Goal: Task Accomplishment & Management: Manage account settings

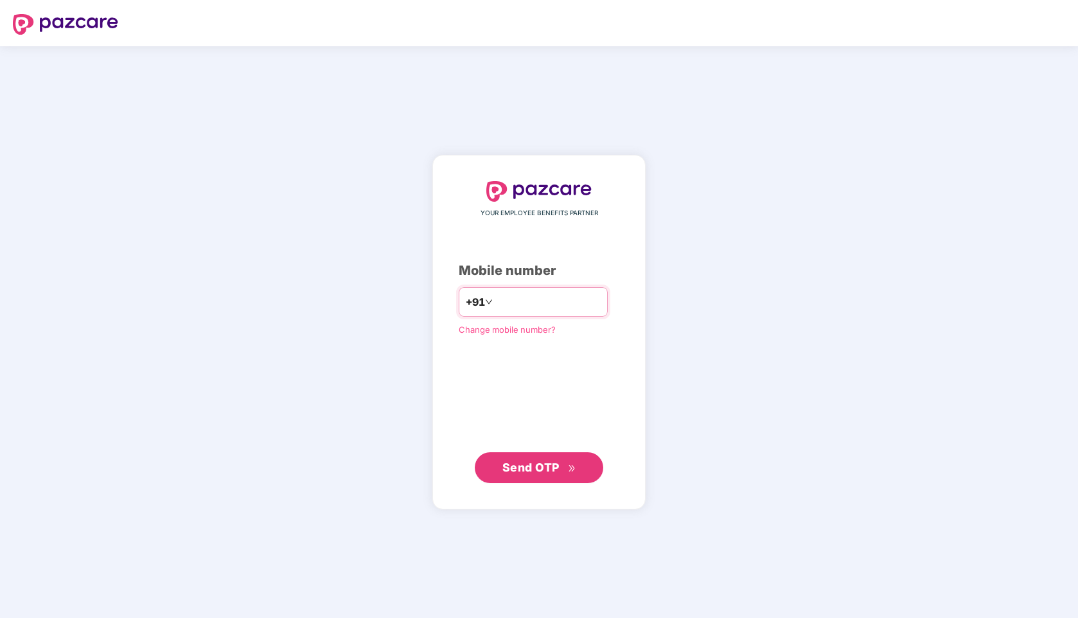
type input "*"
type input "**********"
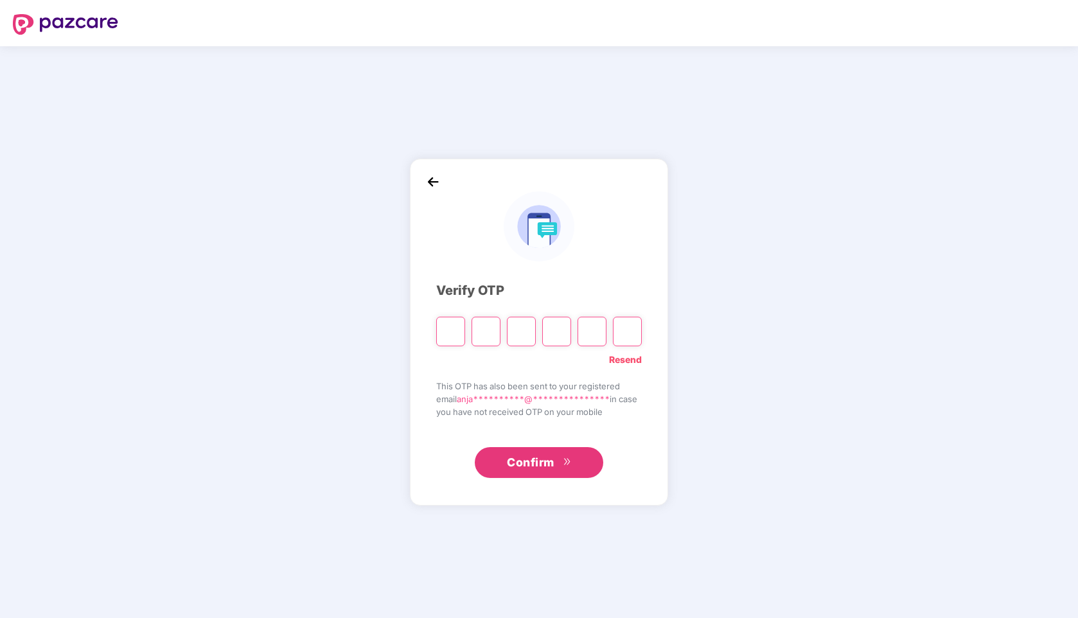
paste input "*"
type input "*"
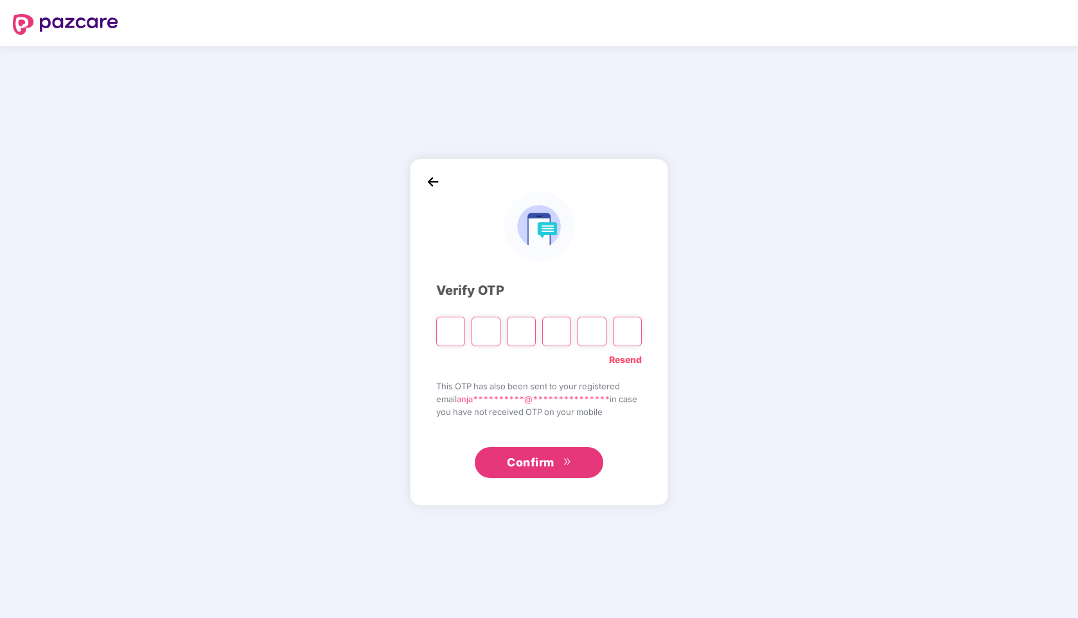
type input "*"
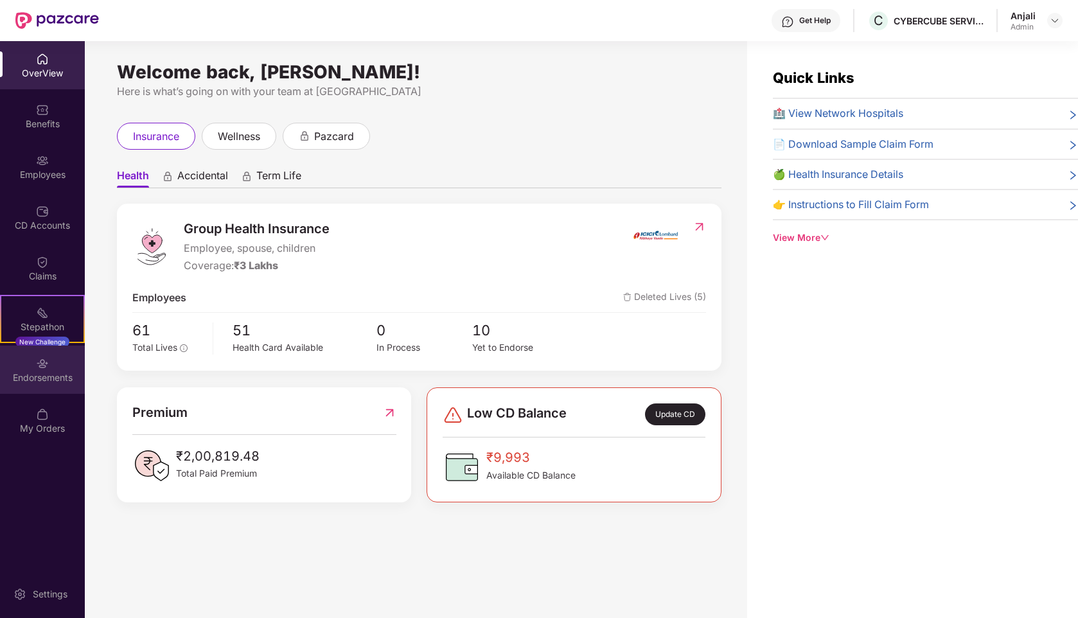
click at [36, 372] on div "Endorsements" at bounding box center [42, 377] width 85 height 13
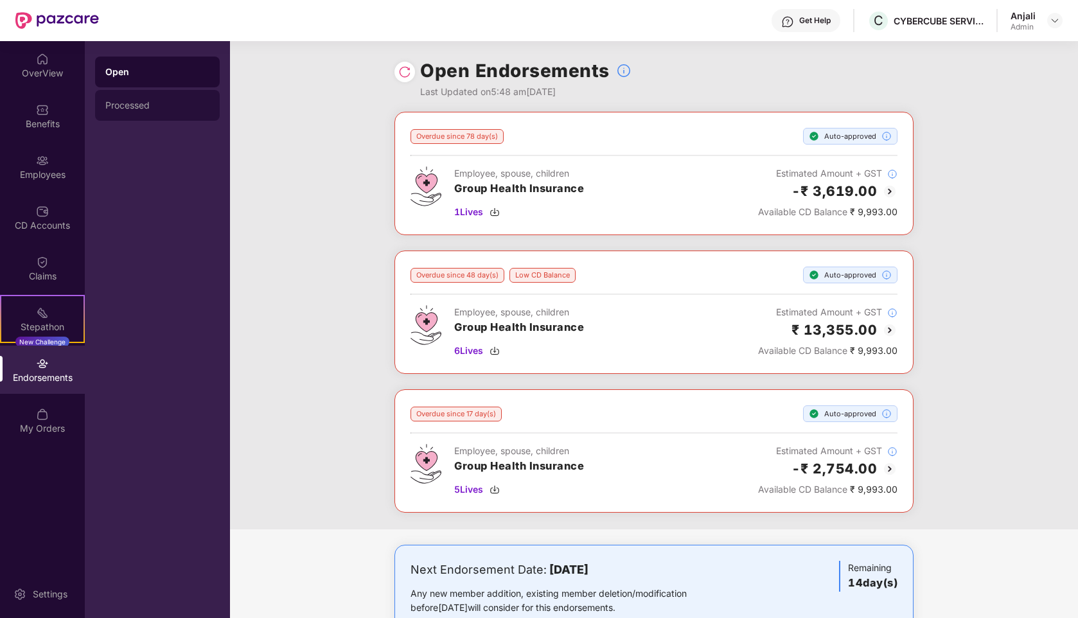
click at [170, 114] on div "Processed" at bounding box center [157, 105] width 125 height 31
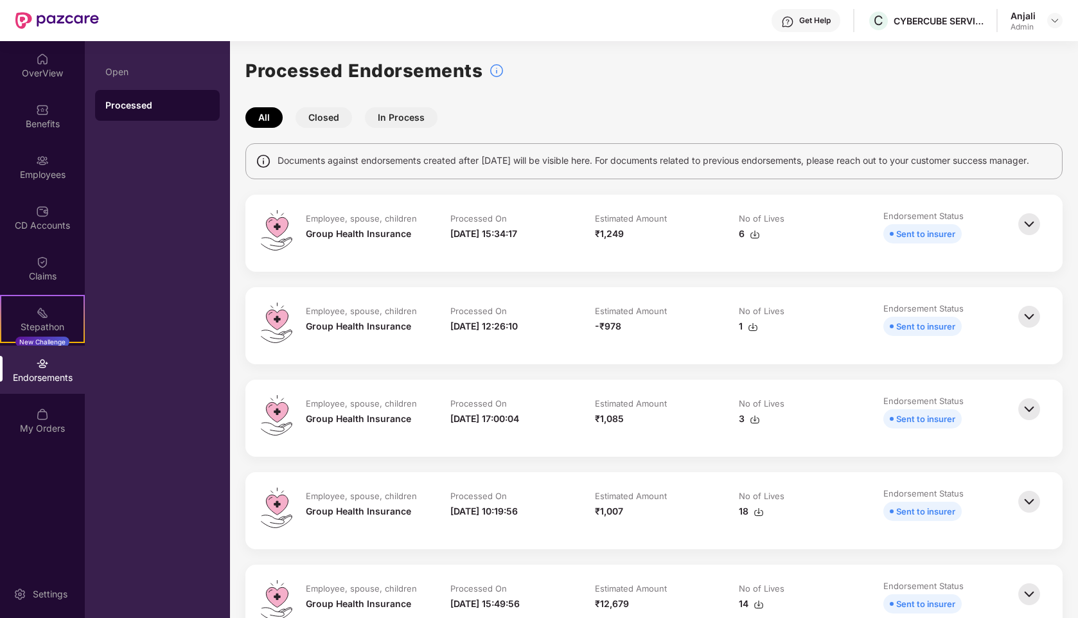
click at [325, 119] on button "Closed" at bounding box center [323, 117] width 57 height 21
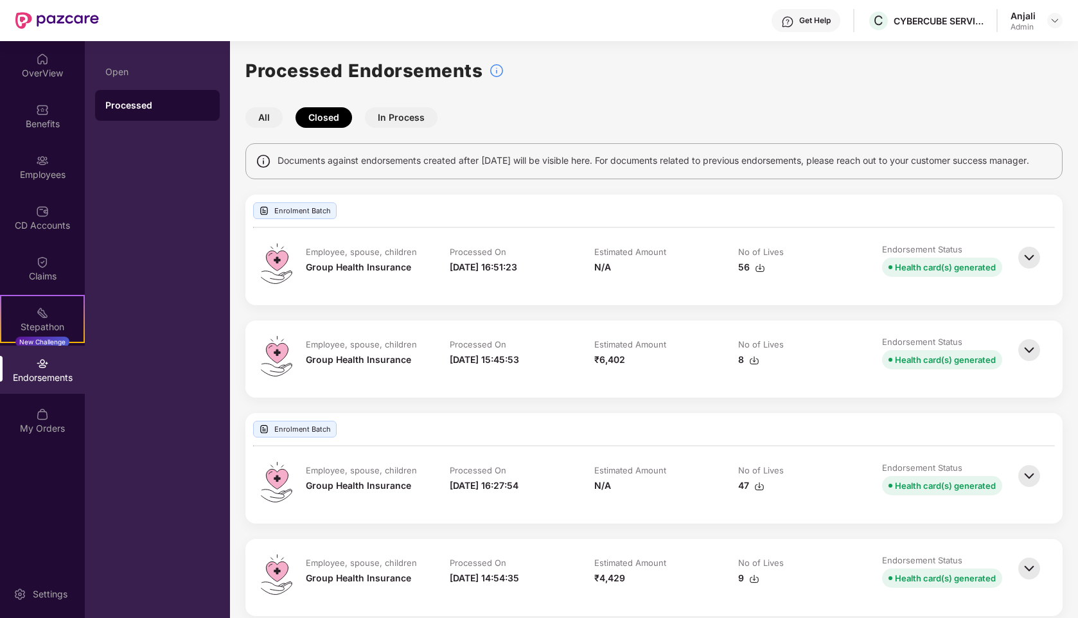
click at [410, 112] on button "In Process" at bounding box center [401, 117] width 73 height 21
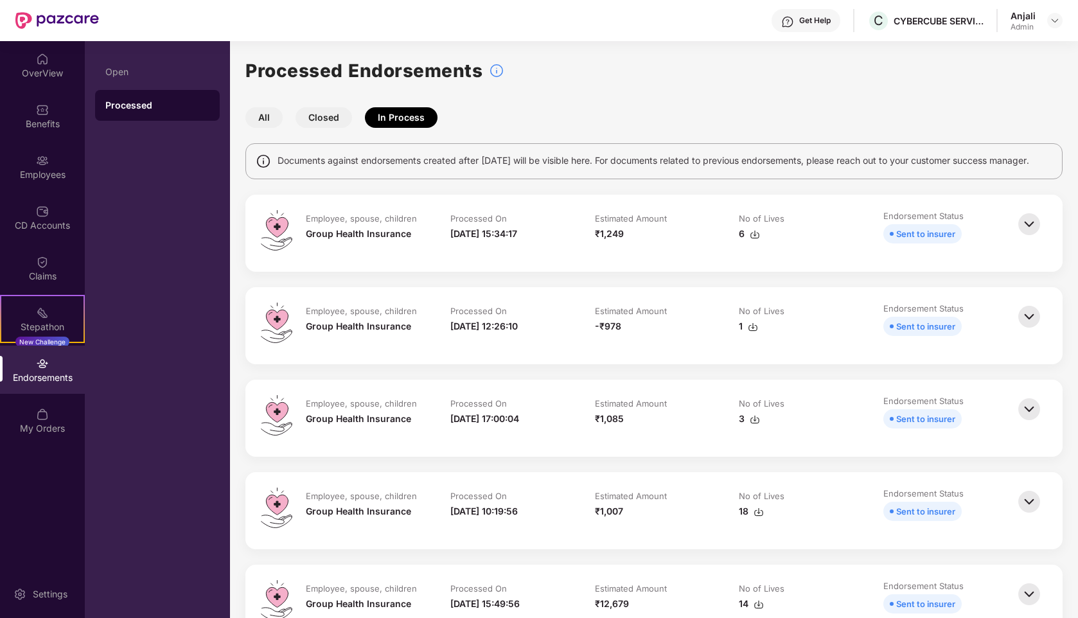
scroll to position [144, 0]
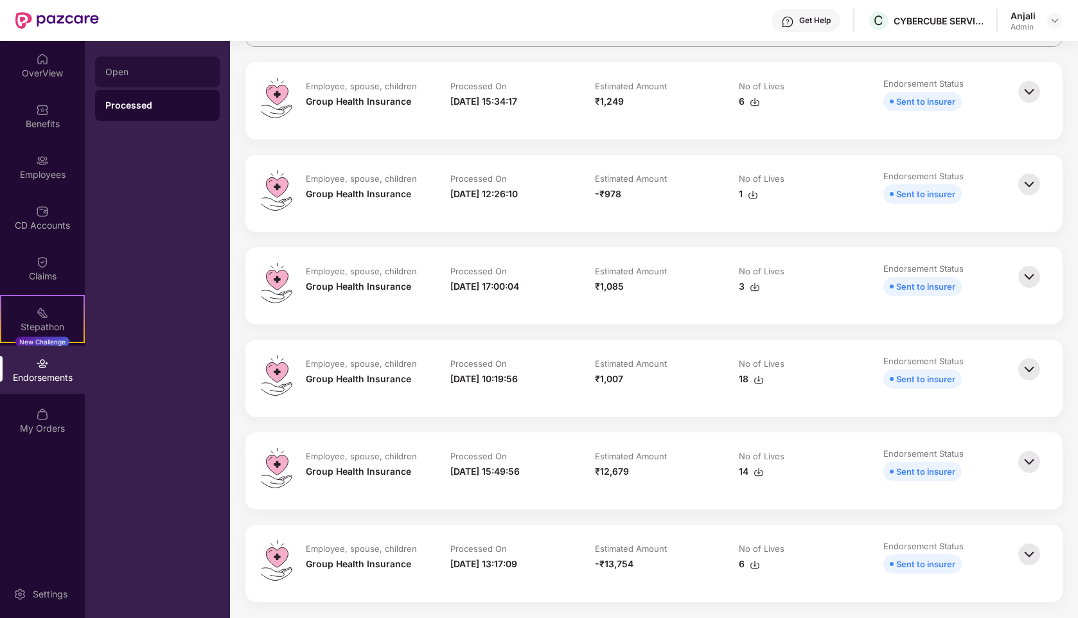
click at [140, 71] on div "Open" at bounding box center [157, 72] width 104 height 10
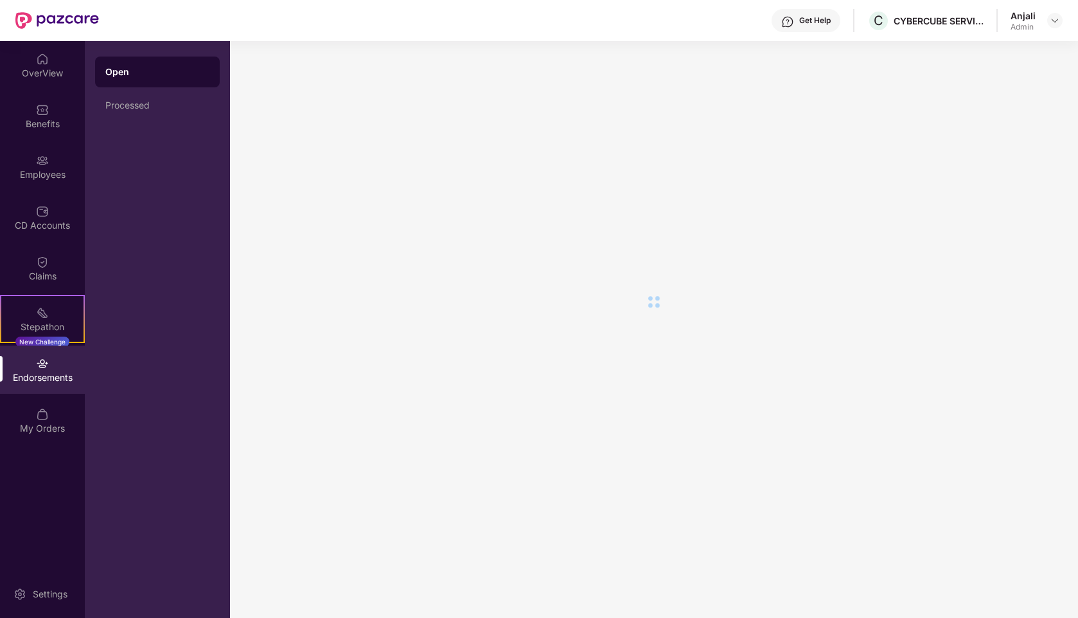
scroll to position [0, 0]
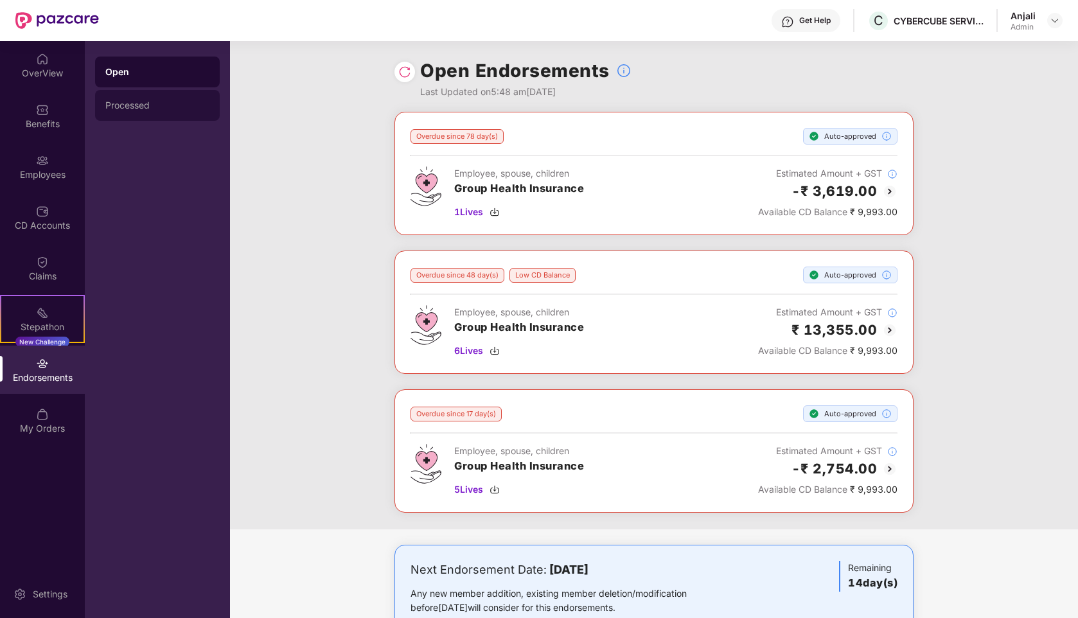
click at [139, 100] on div "Processed" at bounding box center [157, 105] width 104 height 10
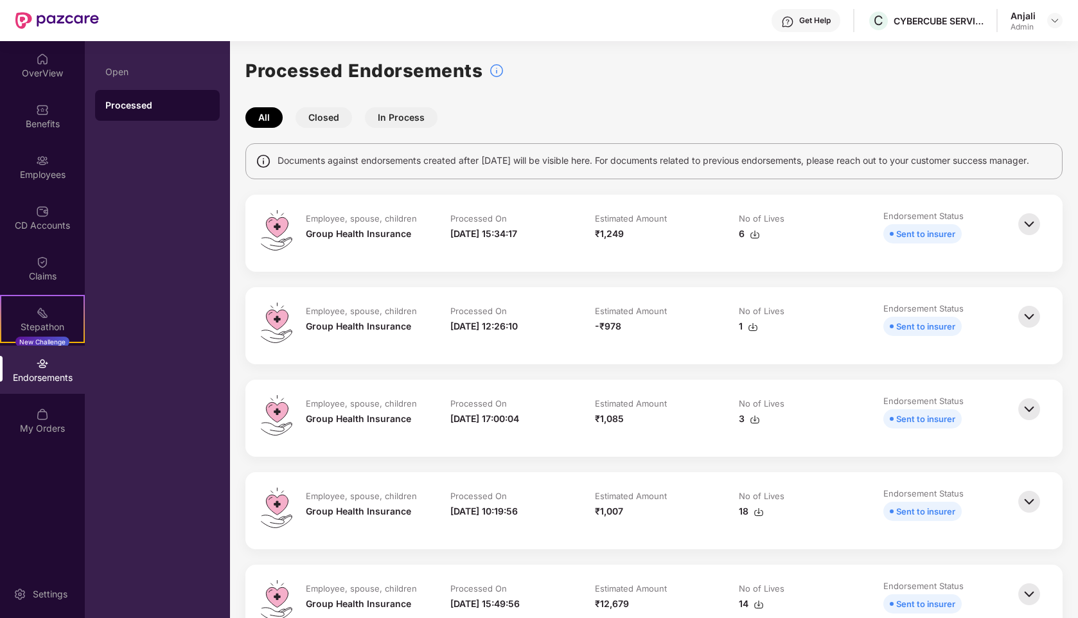
click at [49, 377] on div "Endorsements" at bounding box center [42, 377] width 85 height 13
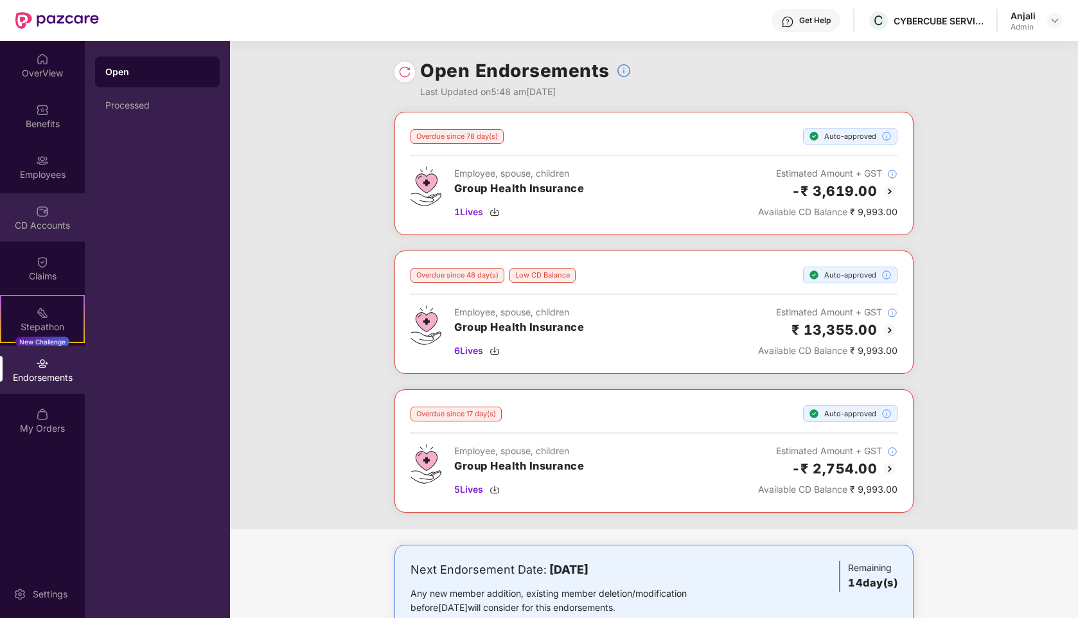
click at [27, 209] on div "CD Accounts" at bounding box center [42, 217] width 85 height 48
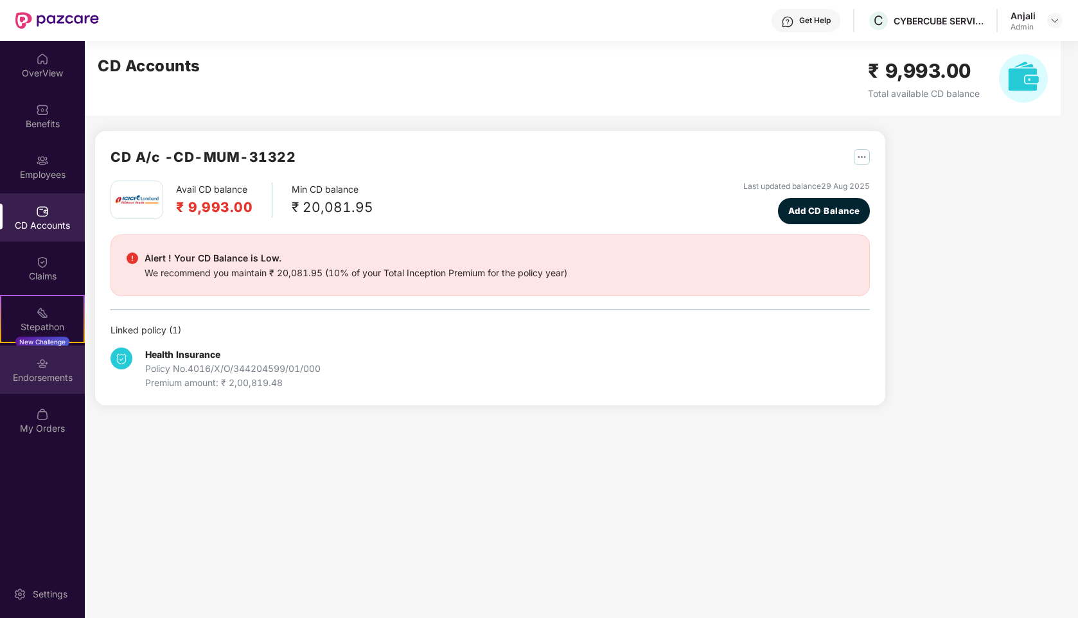
click at [42, 382] on div "Endorsements" at bounding box center [42, 377] width 85 height 13
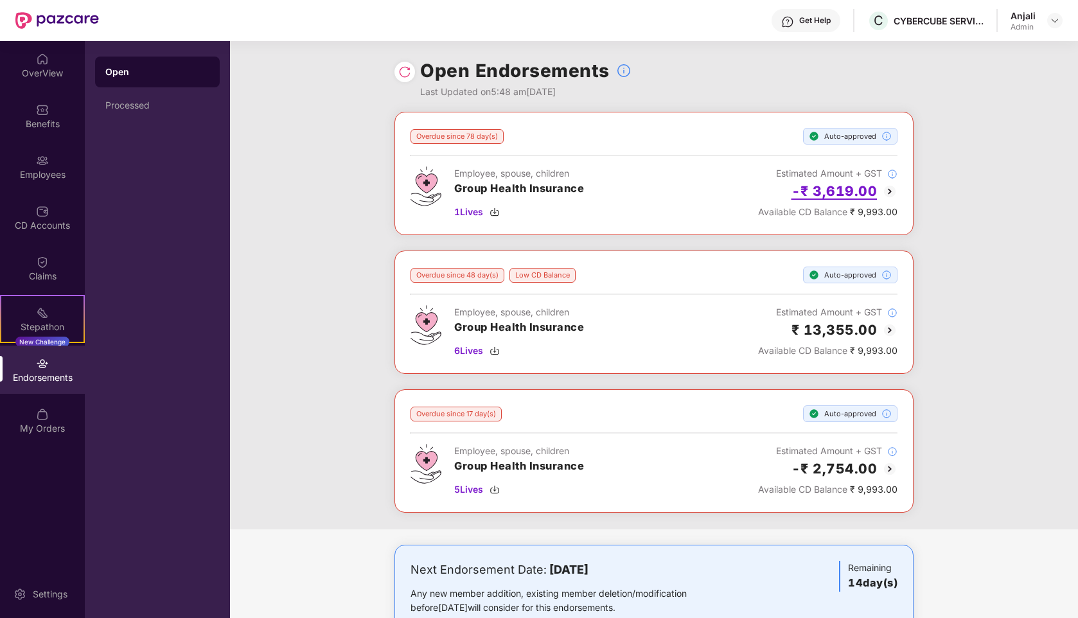
click at [848, 192] on h2 "-₹ 3,619.00" at bounding box center [834, 190] width 86 height 21
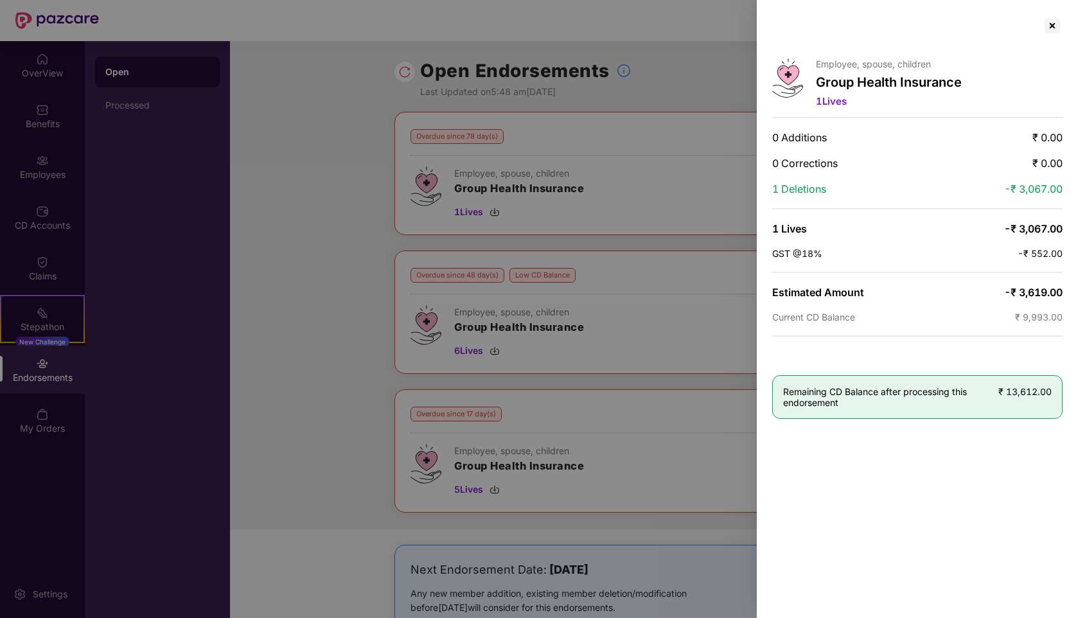
click at [288, 362] on div at bounding box center [539, 309] width 1078 height 618
click at [1053, 26] on div at bounding box center [1052, 25] width 21 height 21
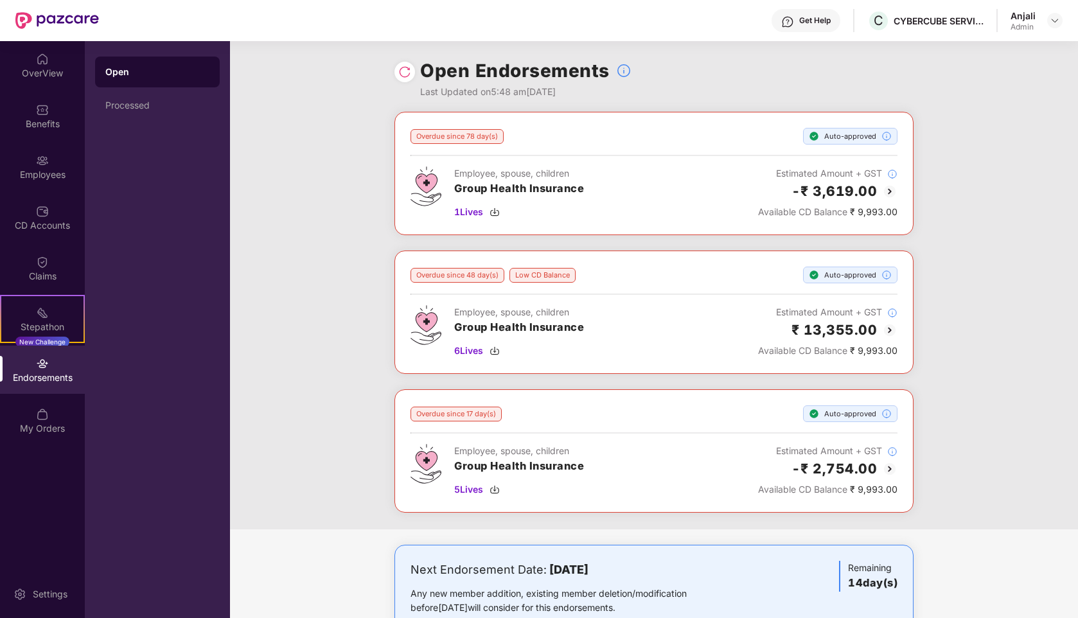
click at [885, 330] on img at bounding box center [889, 329] width 15 height 15
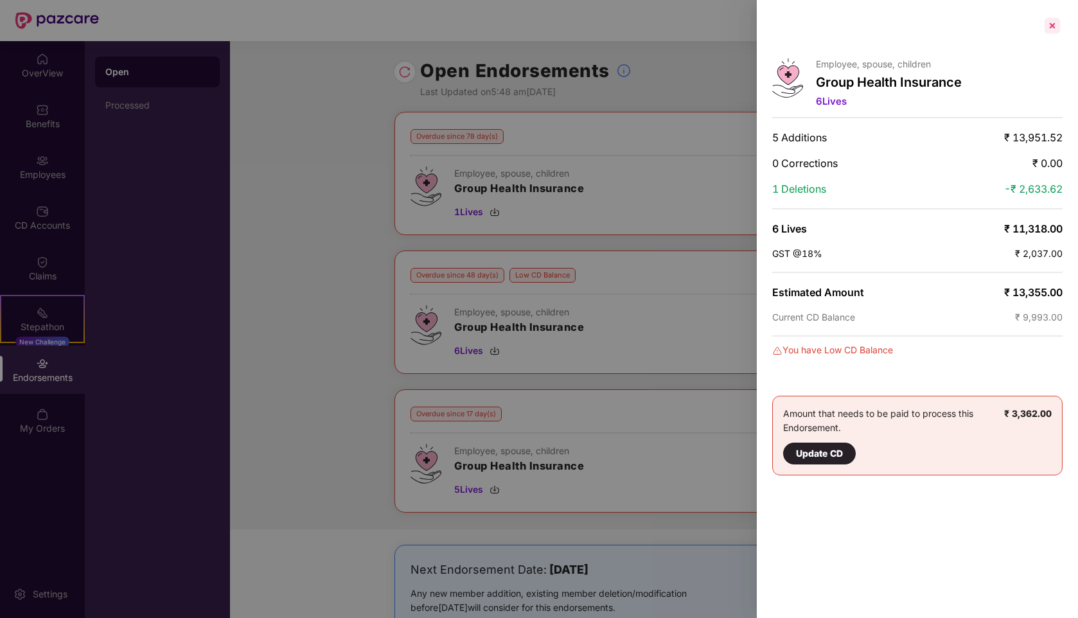
click at [1051, 28] on div at bounding box center [1052, 25] width 21 height 21
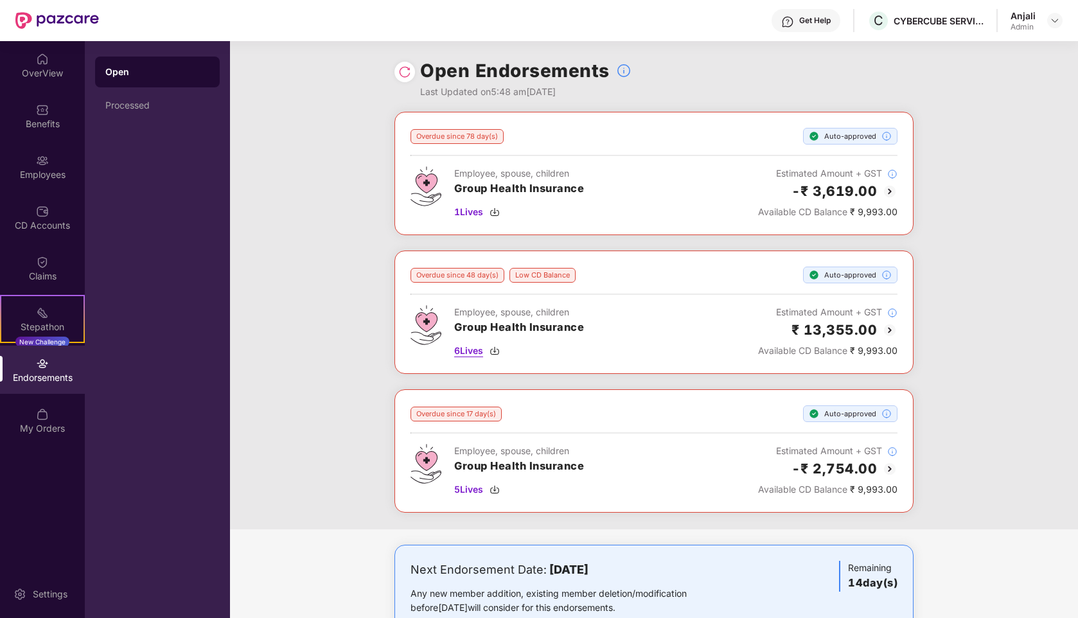
click at [503, 346] on div "6 Lives" at bounding box center [519, 351] width 130 height 14
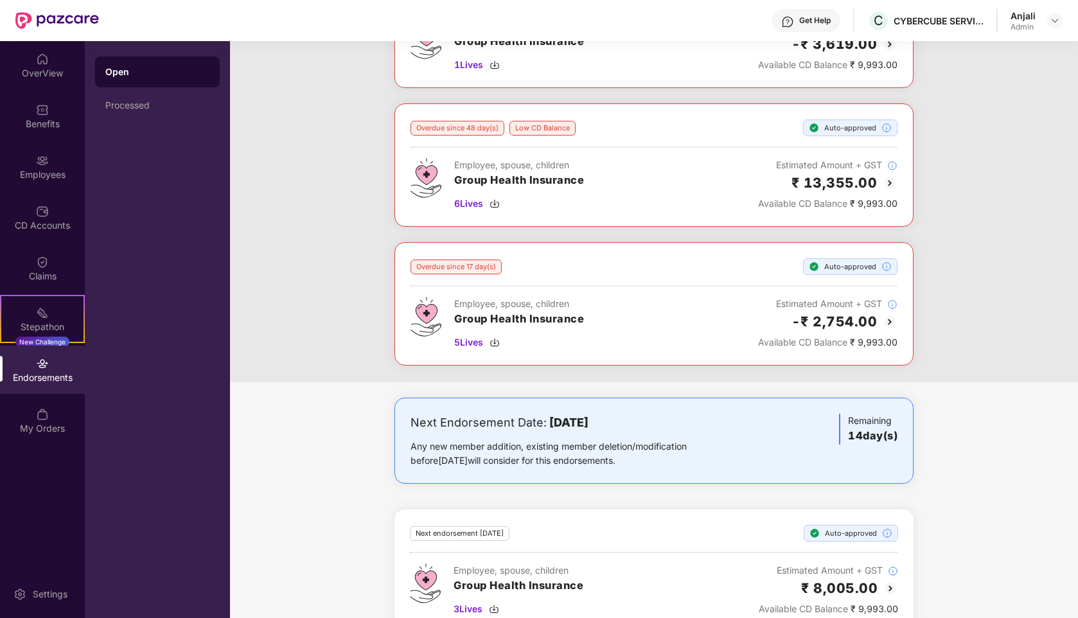
scroll to position [151, 0]
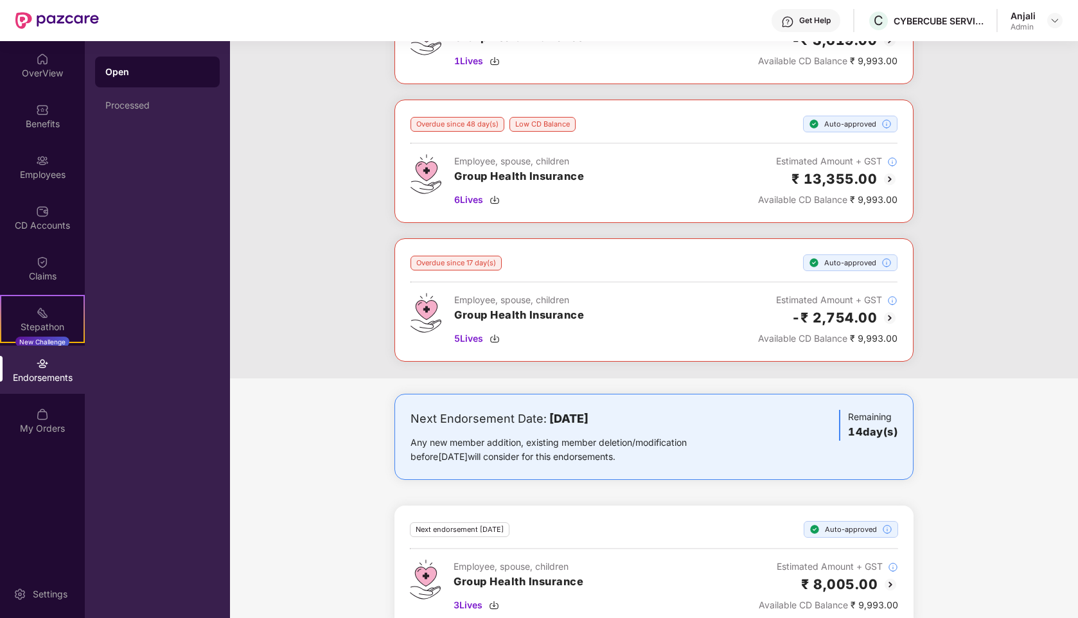
click at [886, 315] on img at bounding box center [889, 317] width 15 height 15
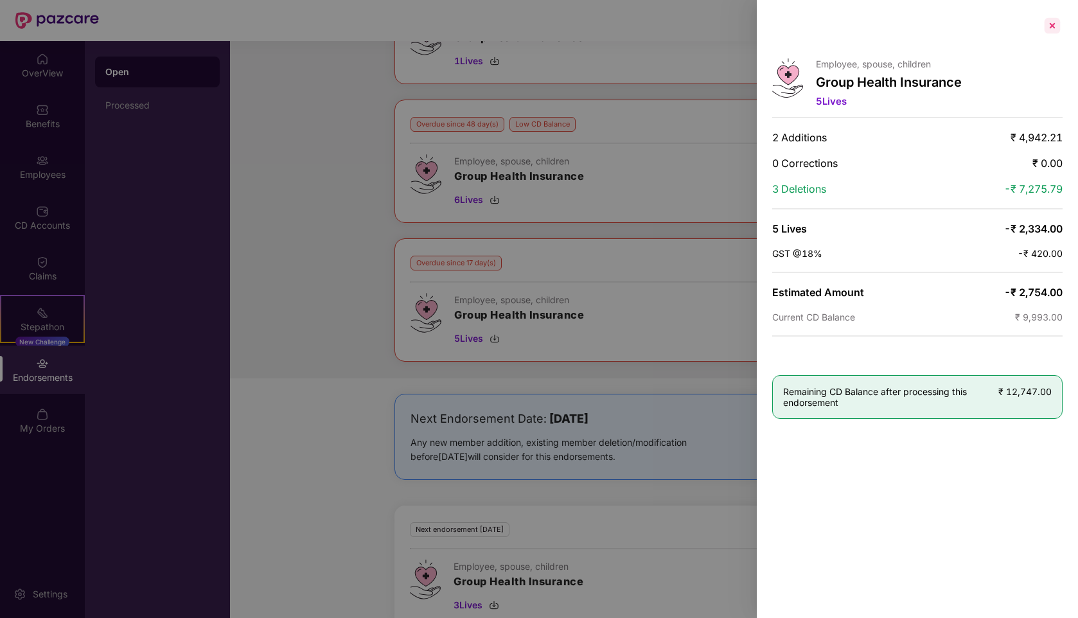
click at [1057, 24] on div at bounding box center [1052, 25] width 21 height 21
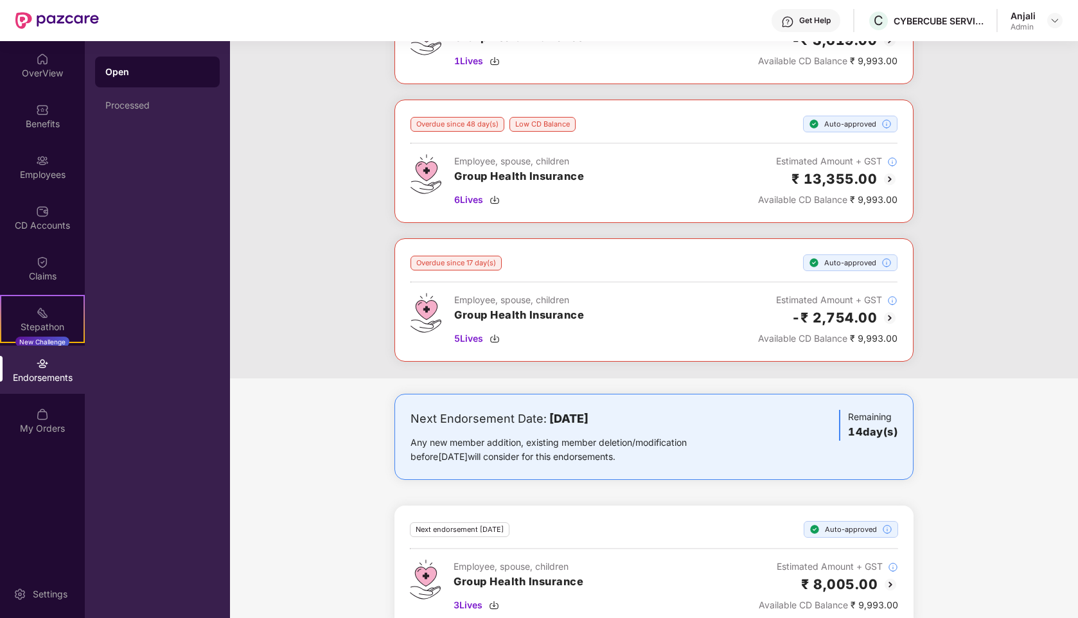
scroll to position [173, 0]
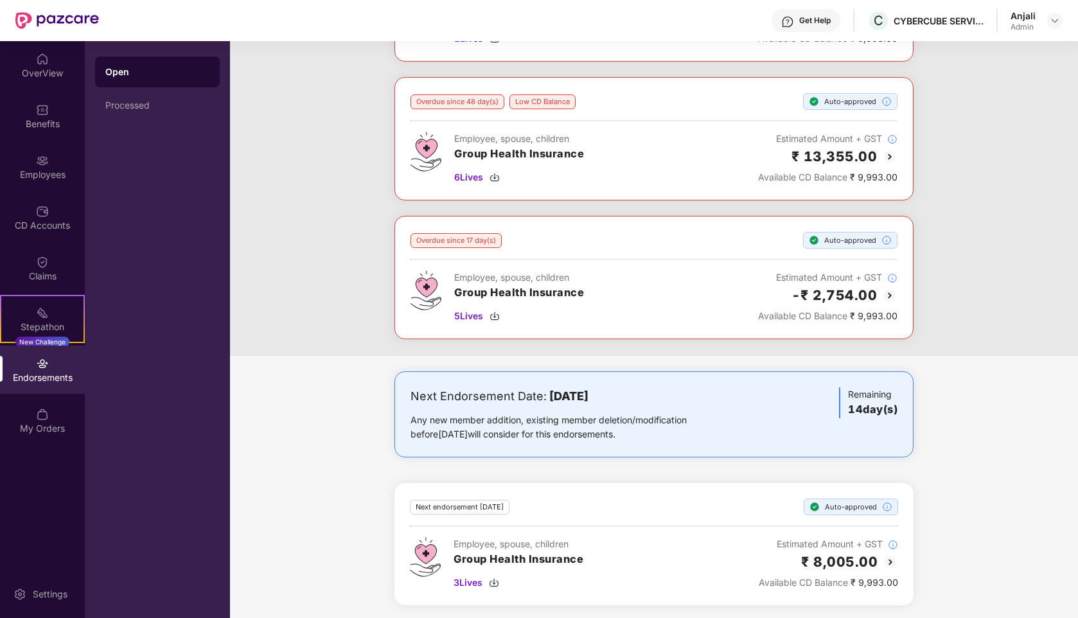
click at [887, 557] on img at bounding box center [889, 561] width 15 height 15
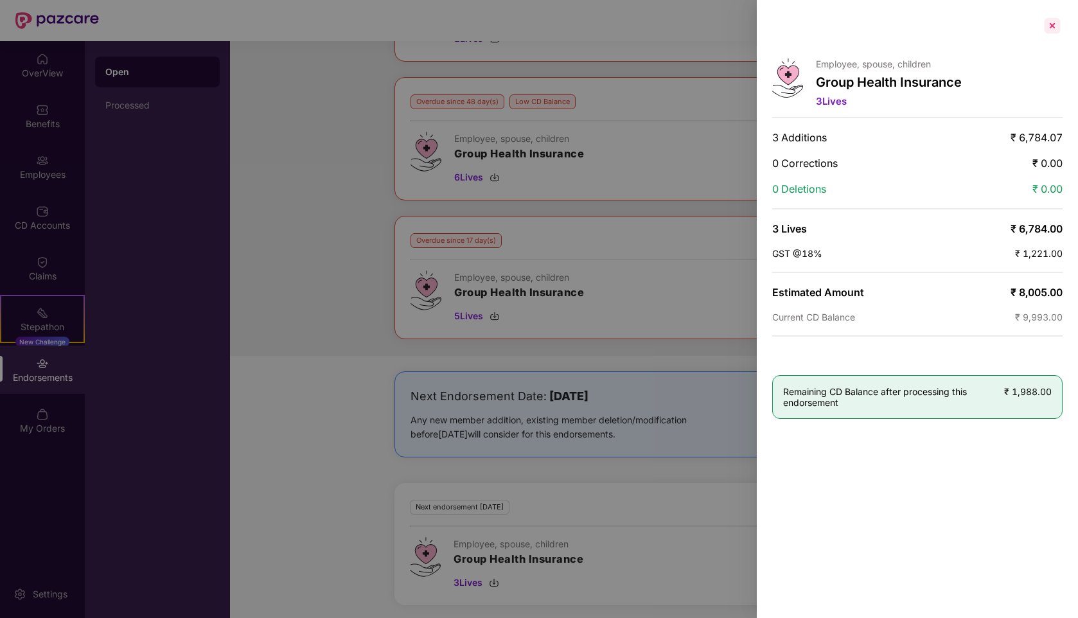
click at [1044, 24] on div at bounding box center [1052, 25] width 21 height 21
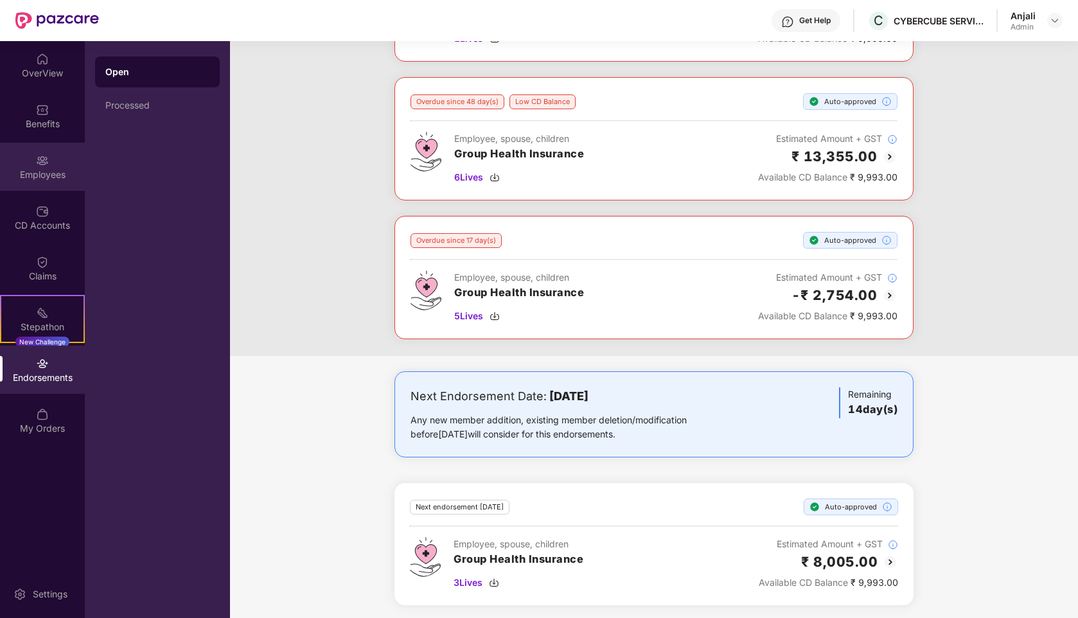
click at [46, 167] on div "Employees" at bounding box center [42, 167] width 85 height 48
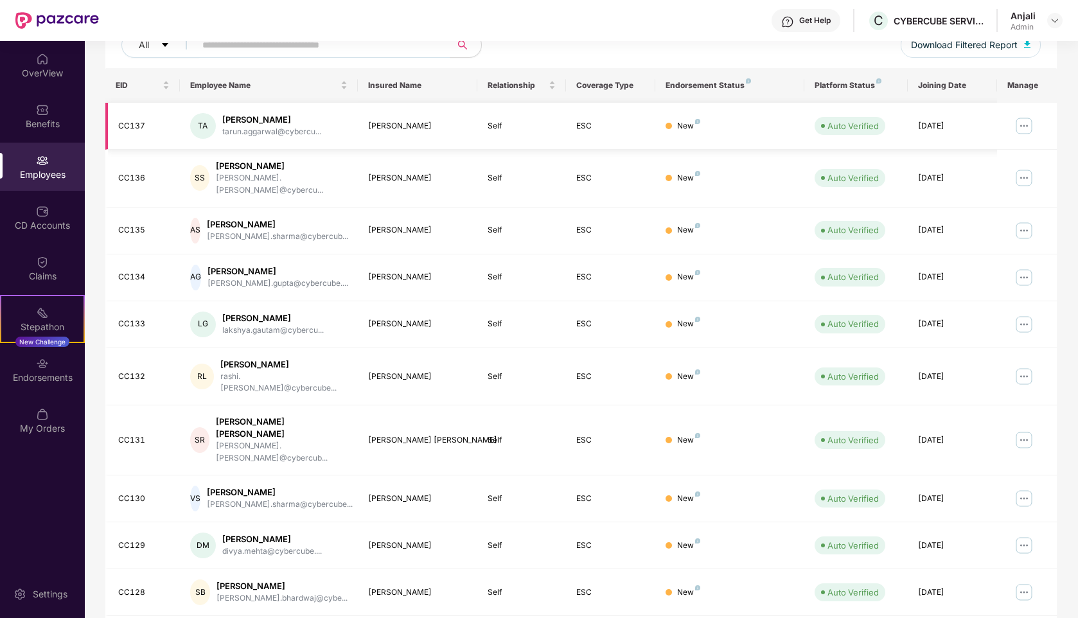
scroll to position [0, 0]
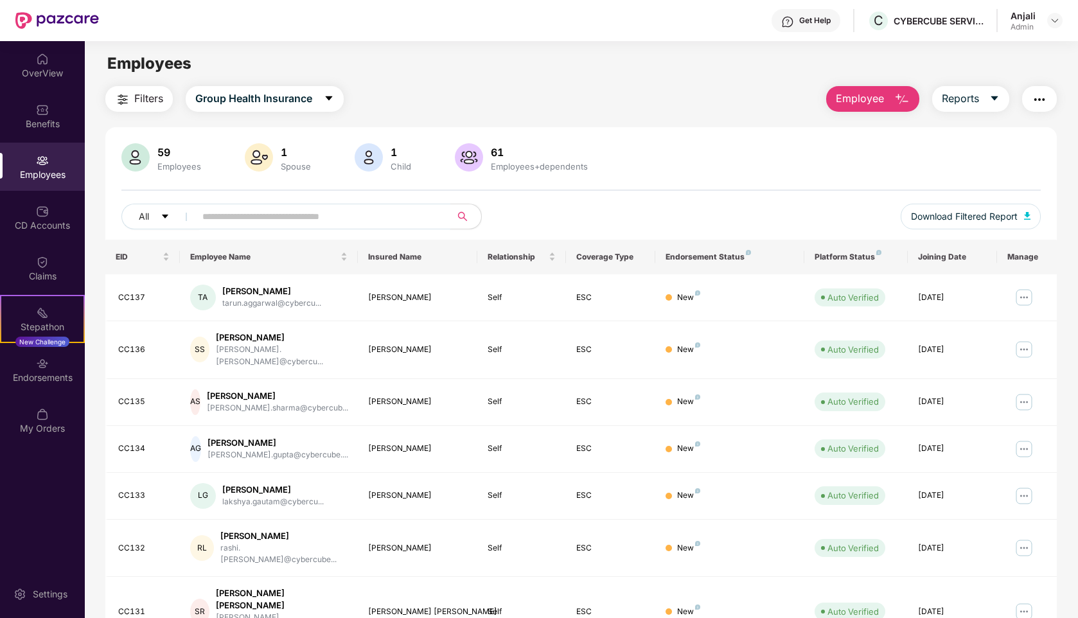
click at [365, 211] on input "text" at bounding box center [317, 216] width 231 height 19
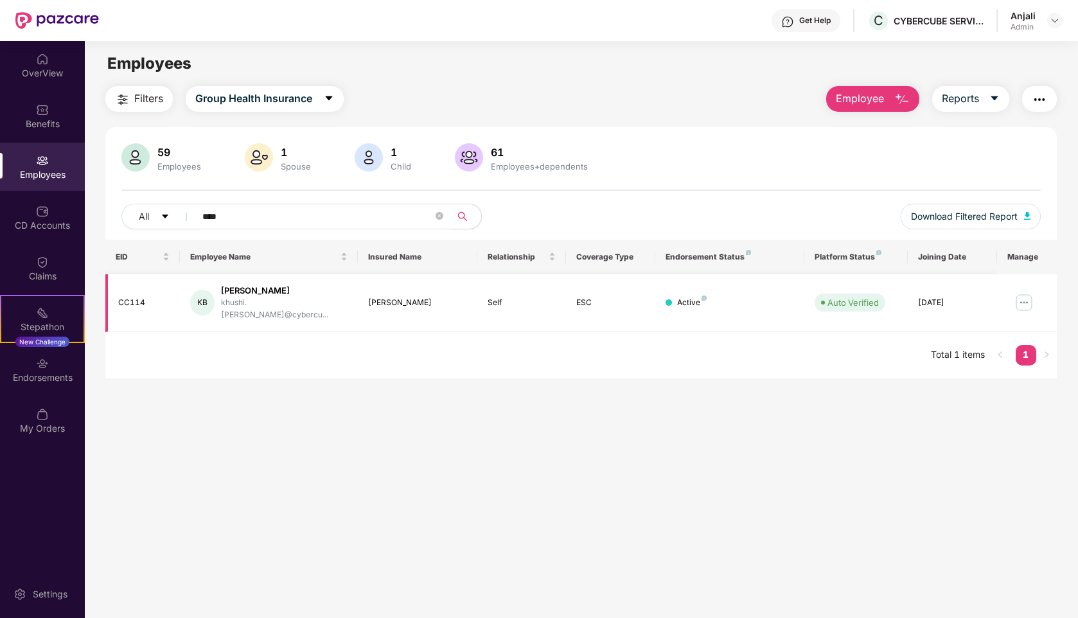
type input "****"
click at [1022, 293] on img at bounding box center [1023, 302] width 21 height 21
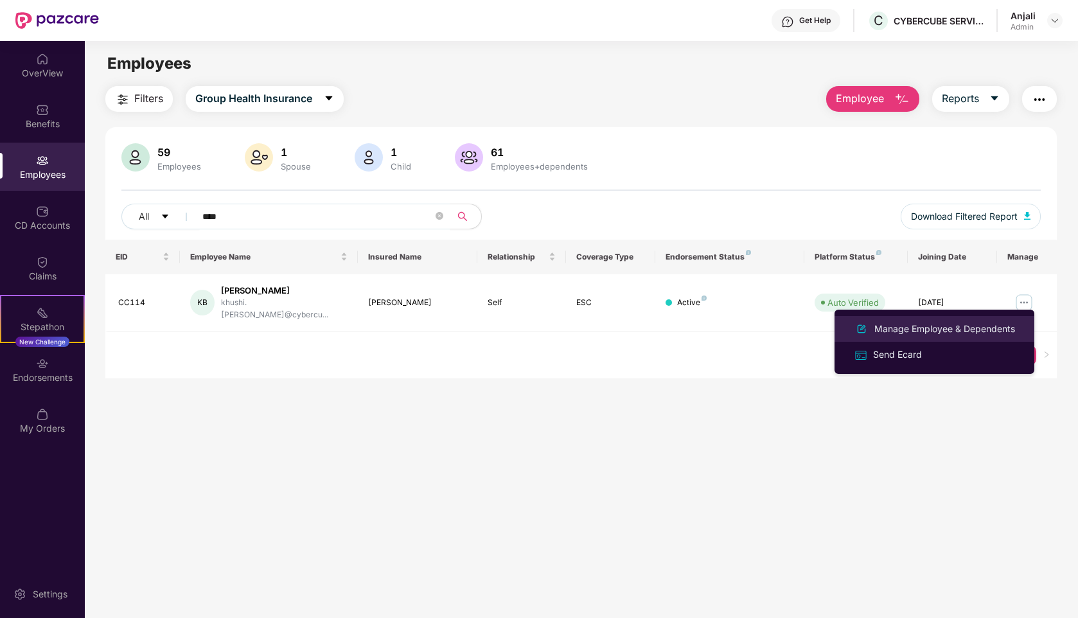
click at [928, 324] on div "Manage Employee & Dependents" at bounding box center [944, 329] width 146 height 14
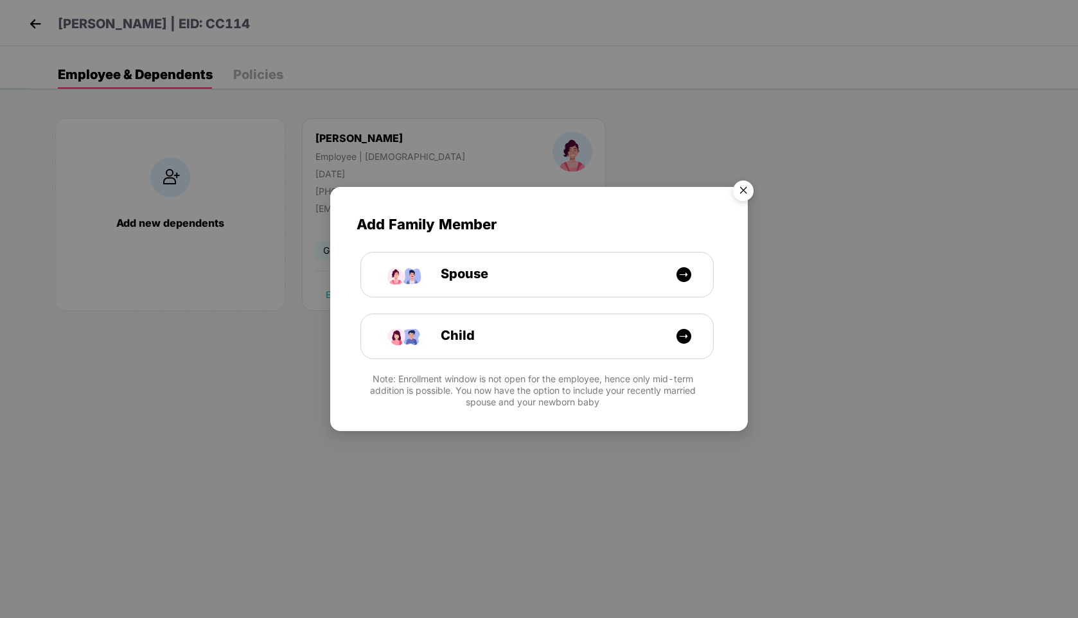
click at [748, 184] on img "Close" at bounding box center [743, 193] width 36 height 36
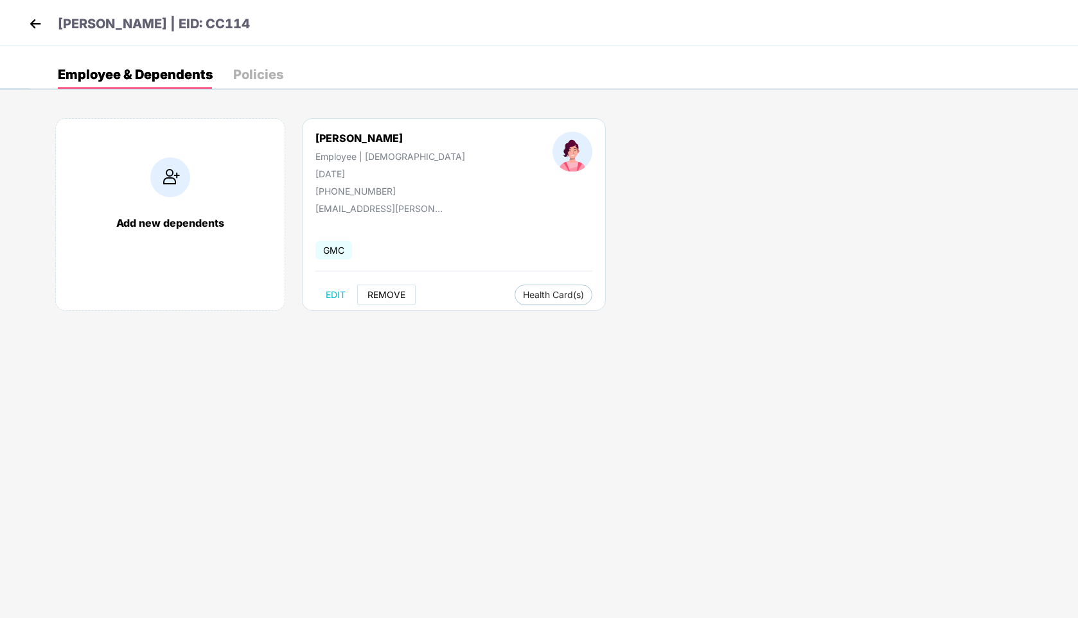
click at [383, 292] on span "REMOVE" at bounding box center [386, 295] width 38 height 10
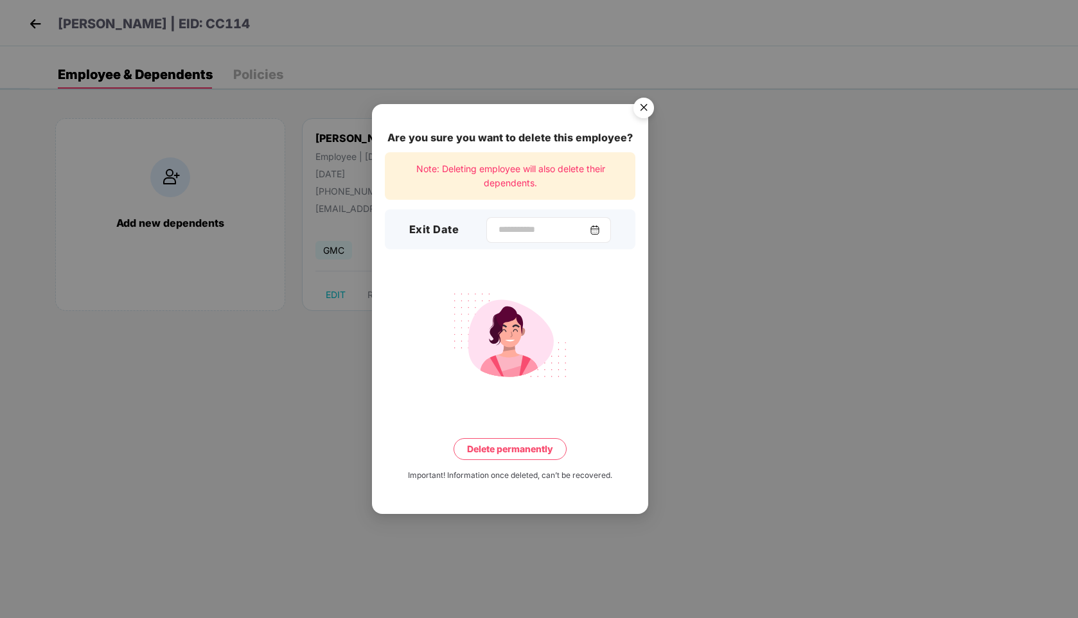
click at [600, 232] on img at bounding box center [595, 230] width 10 height 10
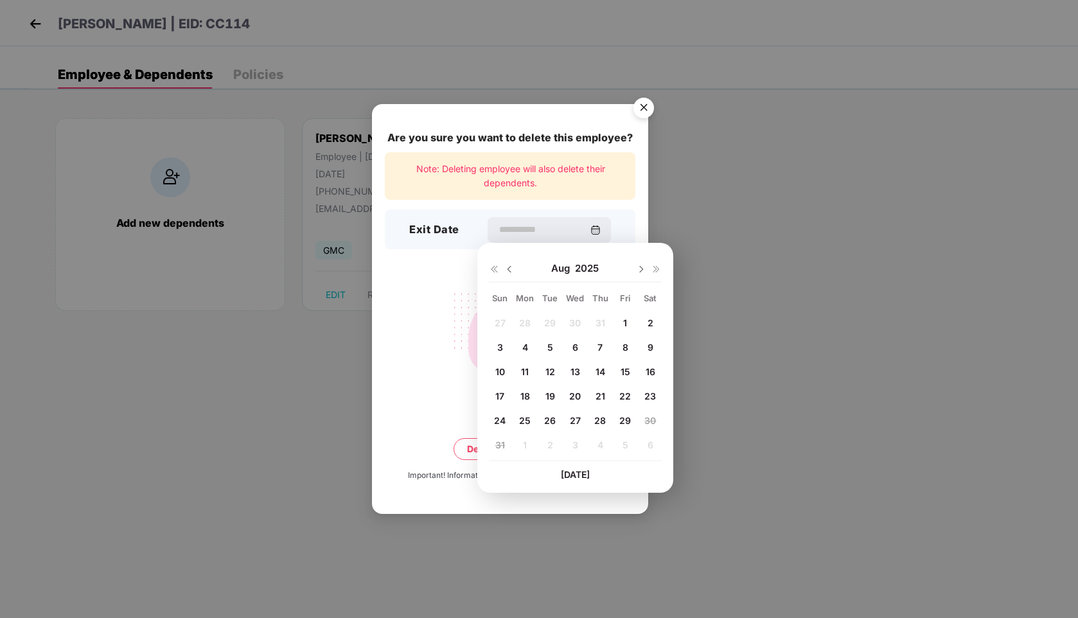
click at [627, 421] on span "29" at bounding box center [625, 420] width 12 height 11
type input "**********"
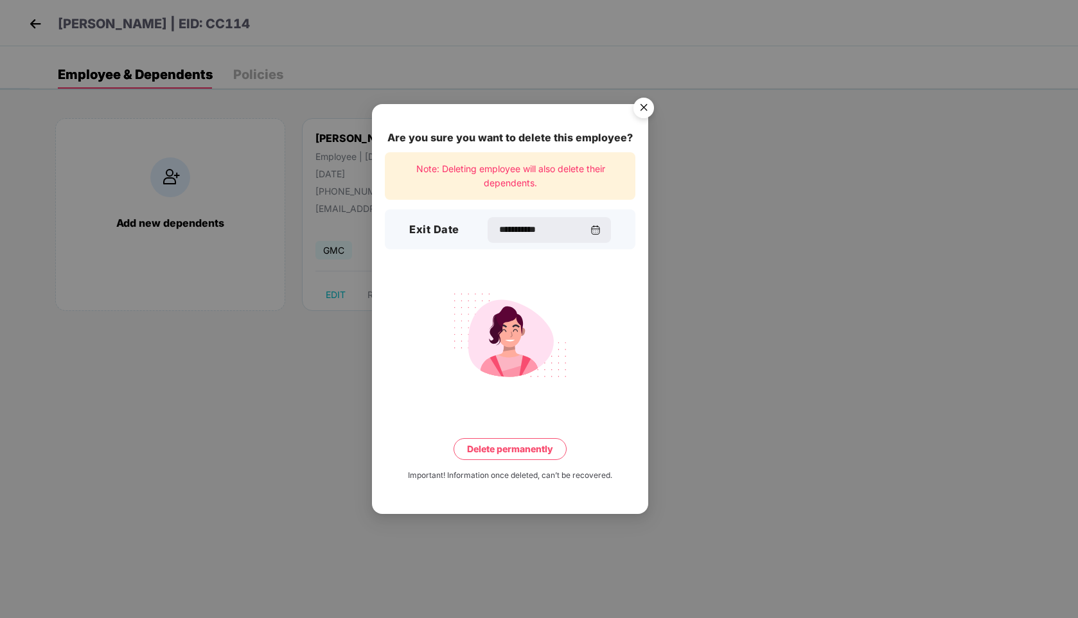
click at [513, 446] on button "Delete permanently" at bounding box center [509, 449] width 113 height 22
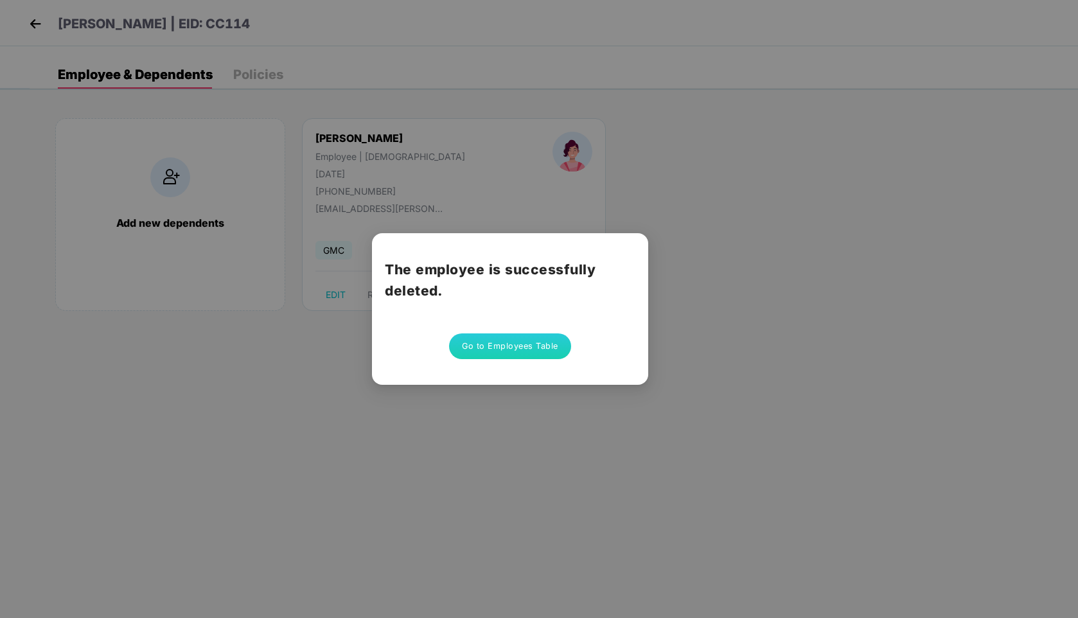
click at [504, 346] on button "Go to Employees Table" at bounding box center [510, 346] width 122 height 26
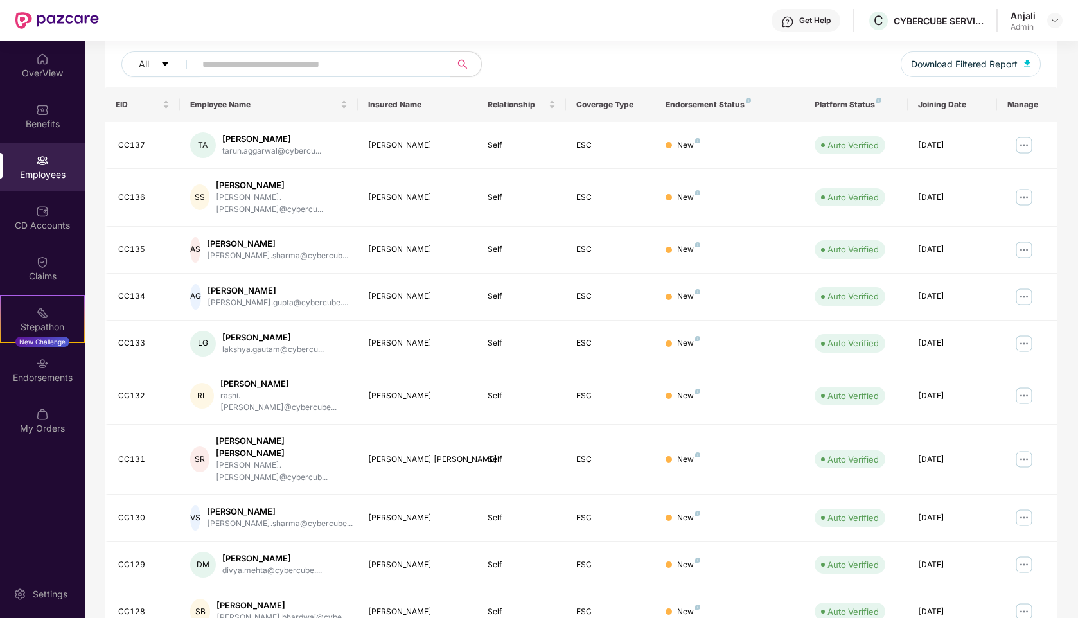
scroll to position [171, 0]
